Goal: Navigation & Orientation: Find specific page/section

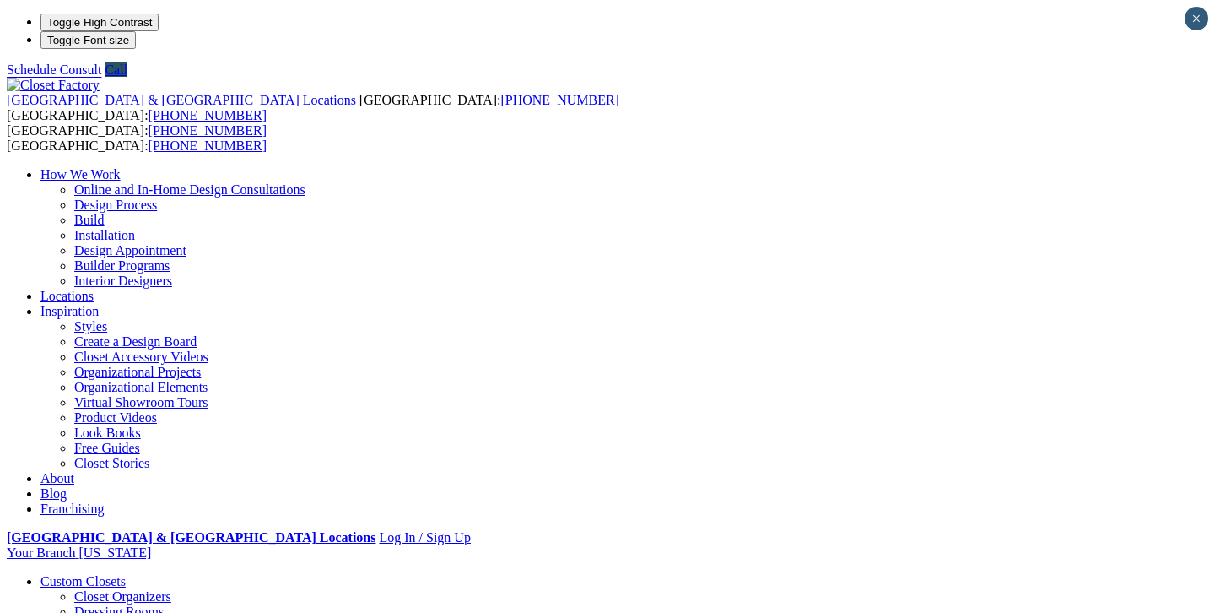
click at [208, 380] on link "Organizational Elements" at bounding box center [140, 387] width 133 height 14
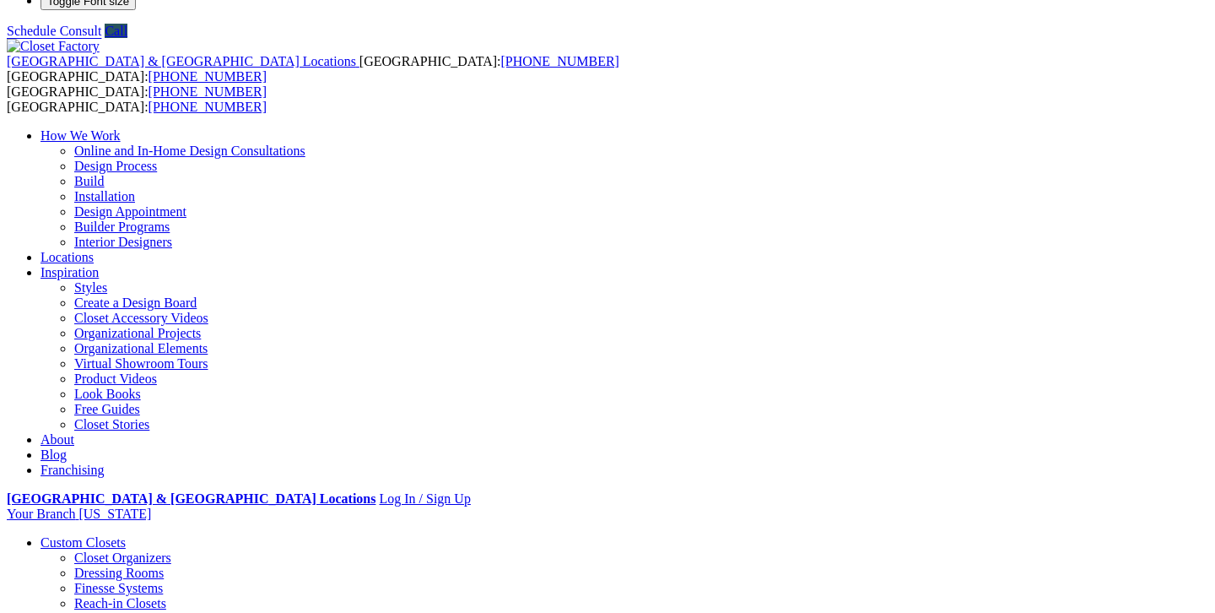
scroll to position [34, 0]
